Goal: Task Accomplishment & Management: Manage account settings

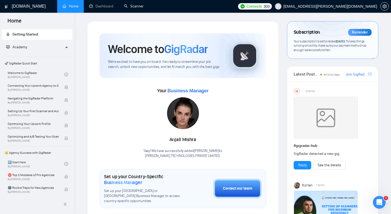
click at [136, 4] on link "Scanner" at bounding box center [134, 6] width 20 height 5
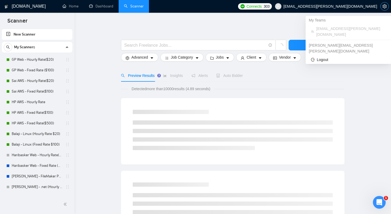
click at [381, 5] on span "setting" at bounding box center [384, 6] width 8 height 4
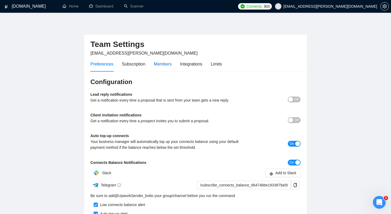
click at [166, 64] on div "Members" at bounding box center [163, 64] width 18 height 7
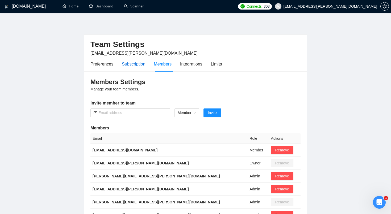
click at [142, 65] on div "Subscription" at bounding box center [133, 64] width 23 height 7
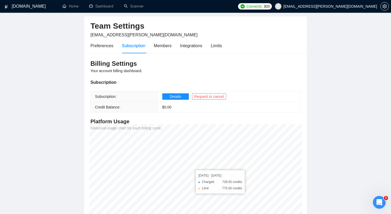
scroll to position [28, 0]
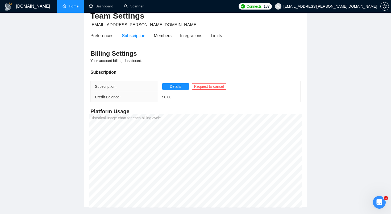
click at [76, 7] on link "Home" at bounding box center [70, 6] width 16 height 5
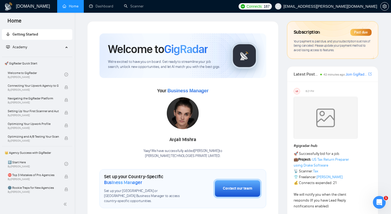
click at [358, 32] on div "Past due" at bounding box center [360, 32] width 21 height 7
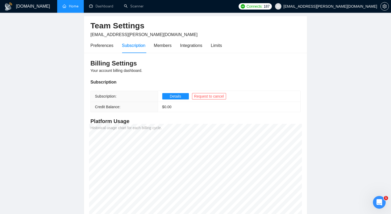
scroll to position [13, 0]
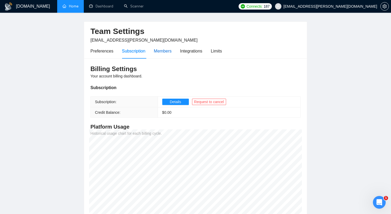
click at [164, 52] on div "Members" at bounding box center [163, 51] width 18 height 7
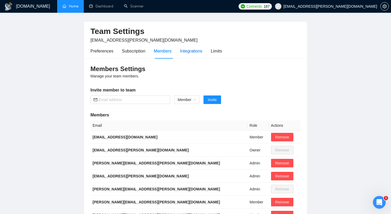
click at [188, 52] on div "Integrations" at bounding box center [191, 51] width 22 height 7
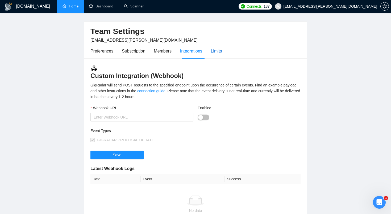
click at [218, 53] on div "Limits" at bounding box center [216, 51] width 11 height 7
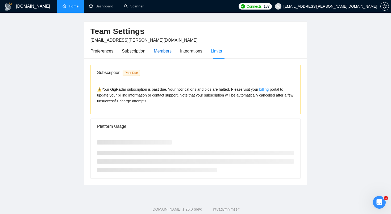
click at [163, 51] on div "Members" at bounding box center [163, 51] width 18 height 7
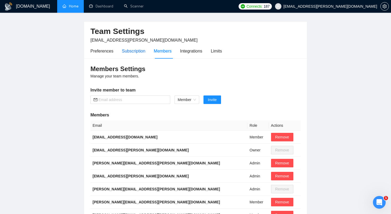
click at [139, 51] on div "Subscription" at bounding box center [133, 51] width 23 height 7
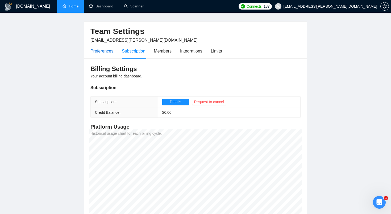
click at [108, 51] on div "Preferences" at bounding box center [101, 51] width 23 height 7
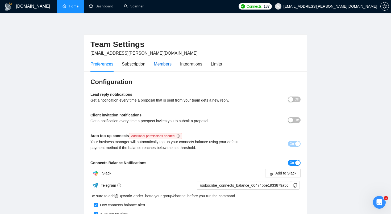
click at [165, 66] on div "Members" at bounding box center [163, 64] width 18 height 7
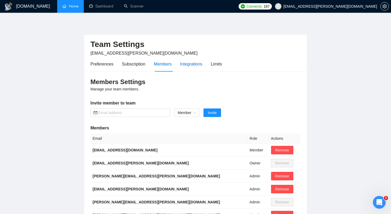
click at [194, 66] on div "Integrations" at bounding box center [191, 64] width 22 height 7
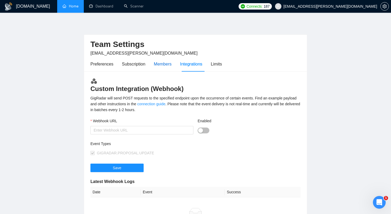
click at [171, 63] on div "Members" at bounding box center [163, 64] width 18 height 7
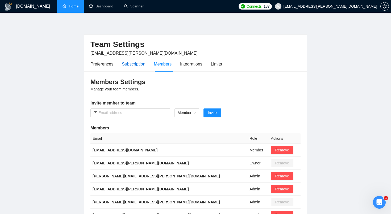
click at [143, 62] on div "Subscription" at bounding box center [133, 64] width 23 height 7
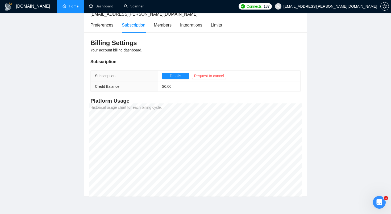
scroll to position [32, 0]
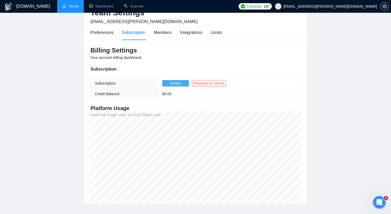
click at [182, 83] on button "Details" at bounding box center [175, 83] width 27 height 6
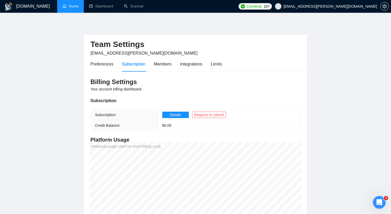
click at [73, 5] on link "Home" at bounding box center [70, 6] width 16 height 5
